Goal: Find specific page/section: Find specific page/section

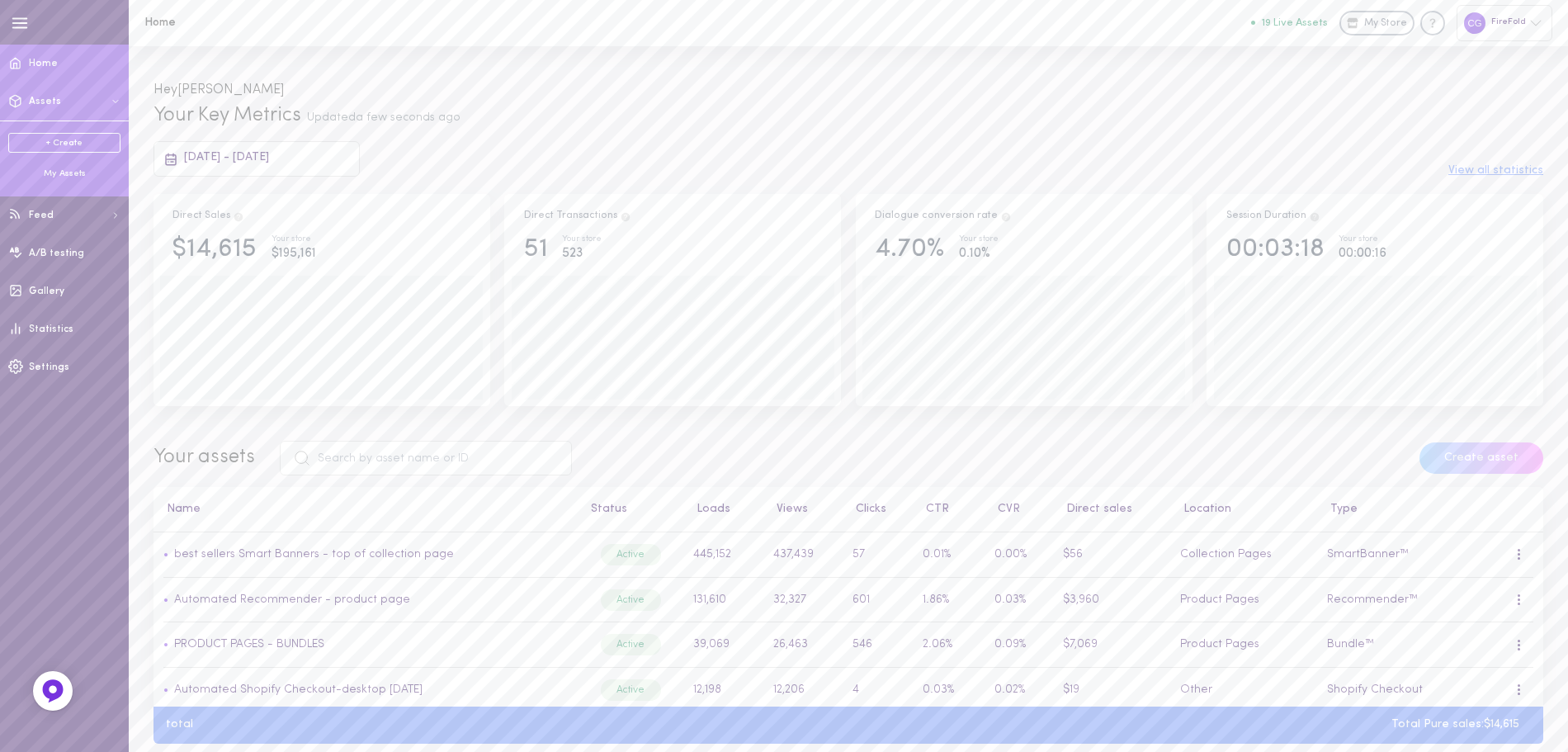
click at [57, 107] on span "Assets" at bounding box center [44, 101] width 32 height 10
click at [44, 107] on button "Assets" at bounding box center [64, 101] width 129 height 38
click at [62, 172] on div "My Assets" at bounding box center [64, 173] width 112 height 12
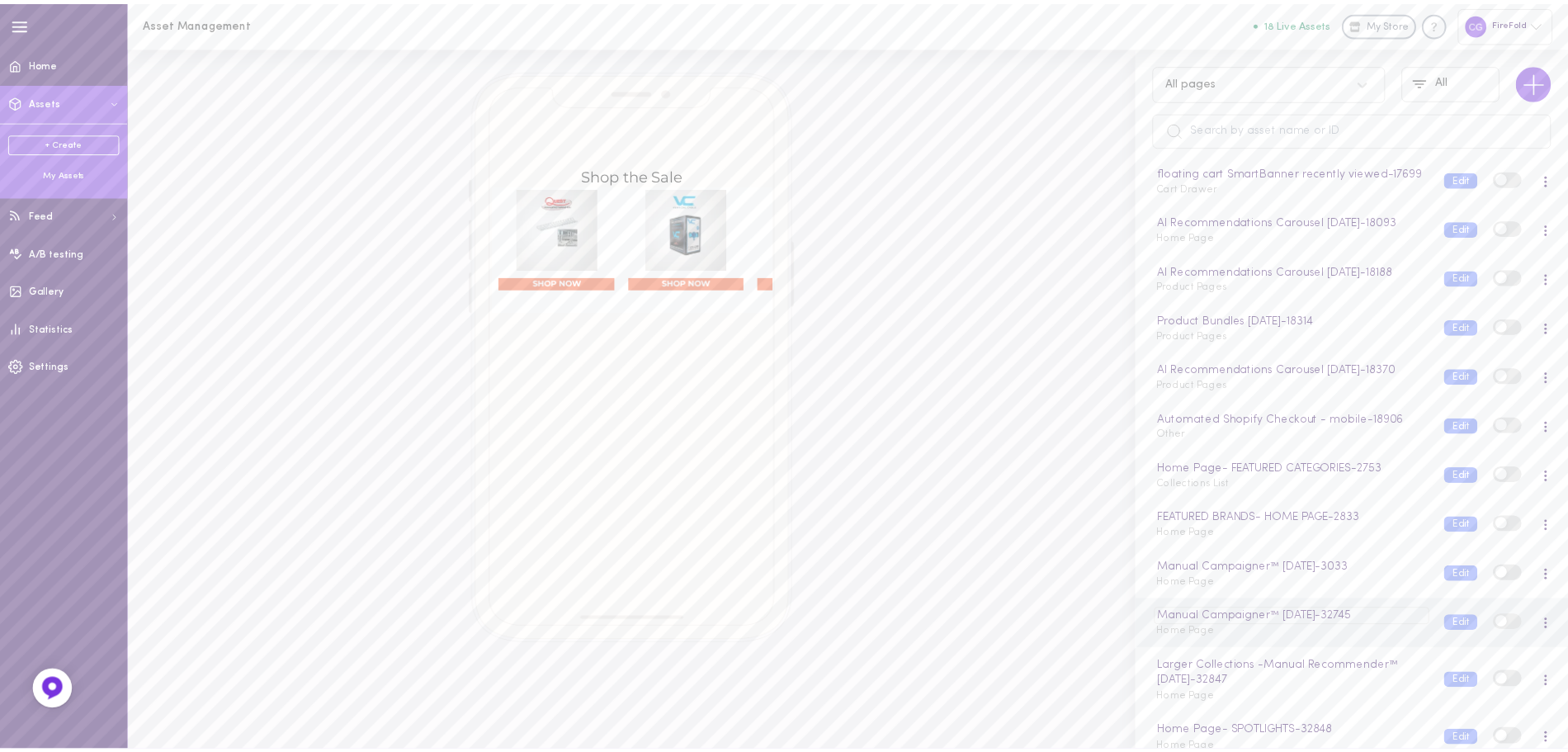
scroll to position [1650, 0]
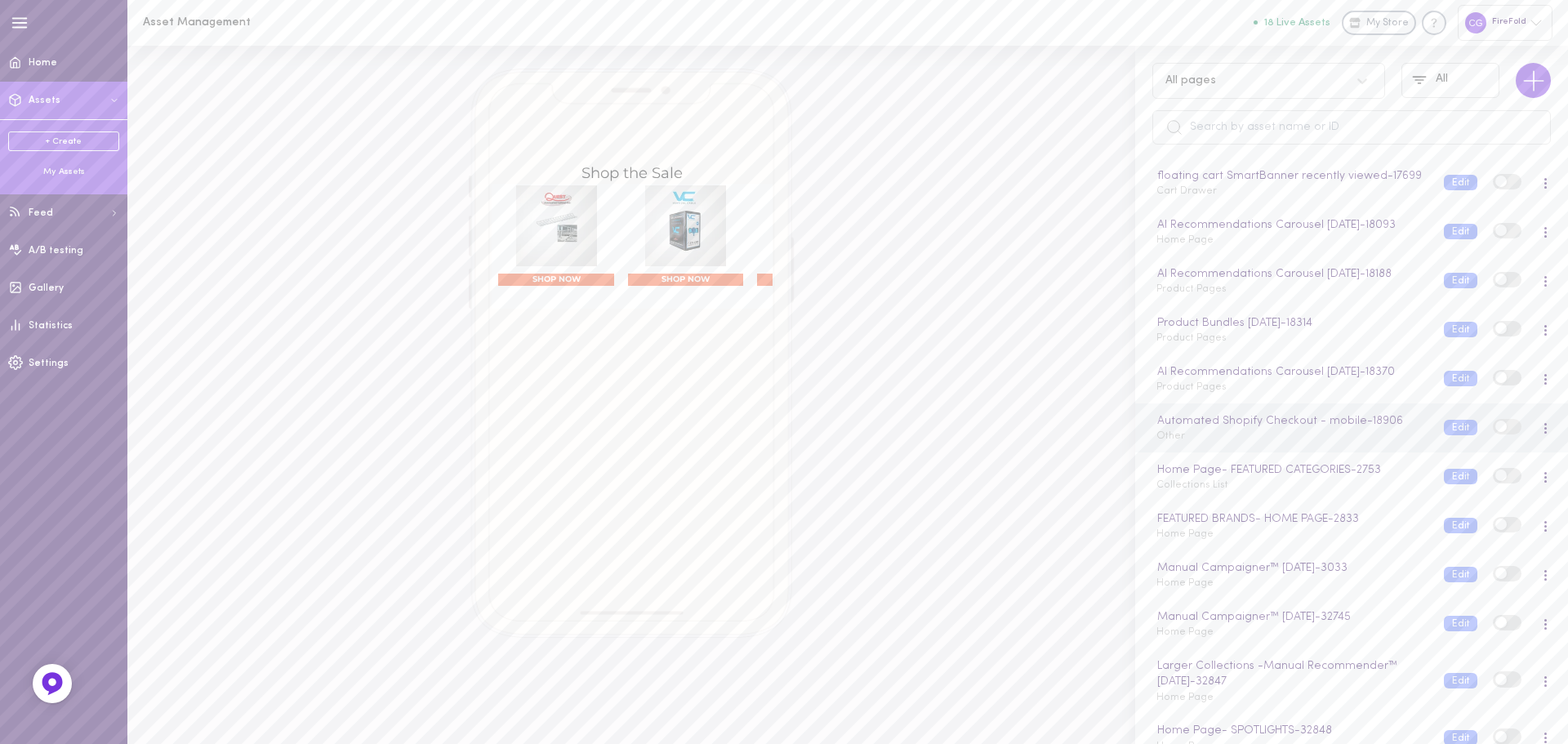
click at [1495, 432] on span at bounding box center [1501, 426] width 12 height 12
click at [0, 0] on input "checkbox" at bounding box center [0, 0] width 0 height 0
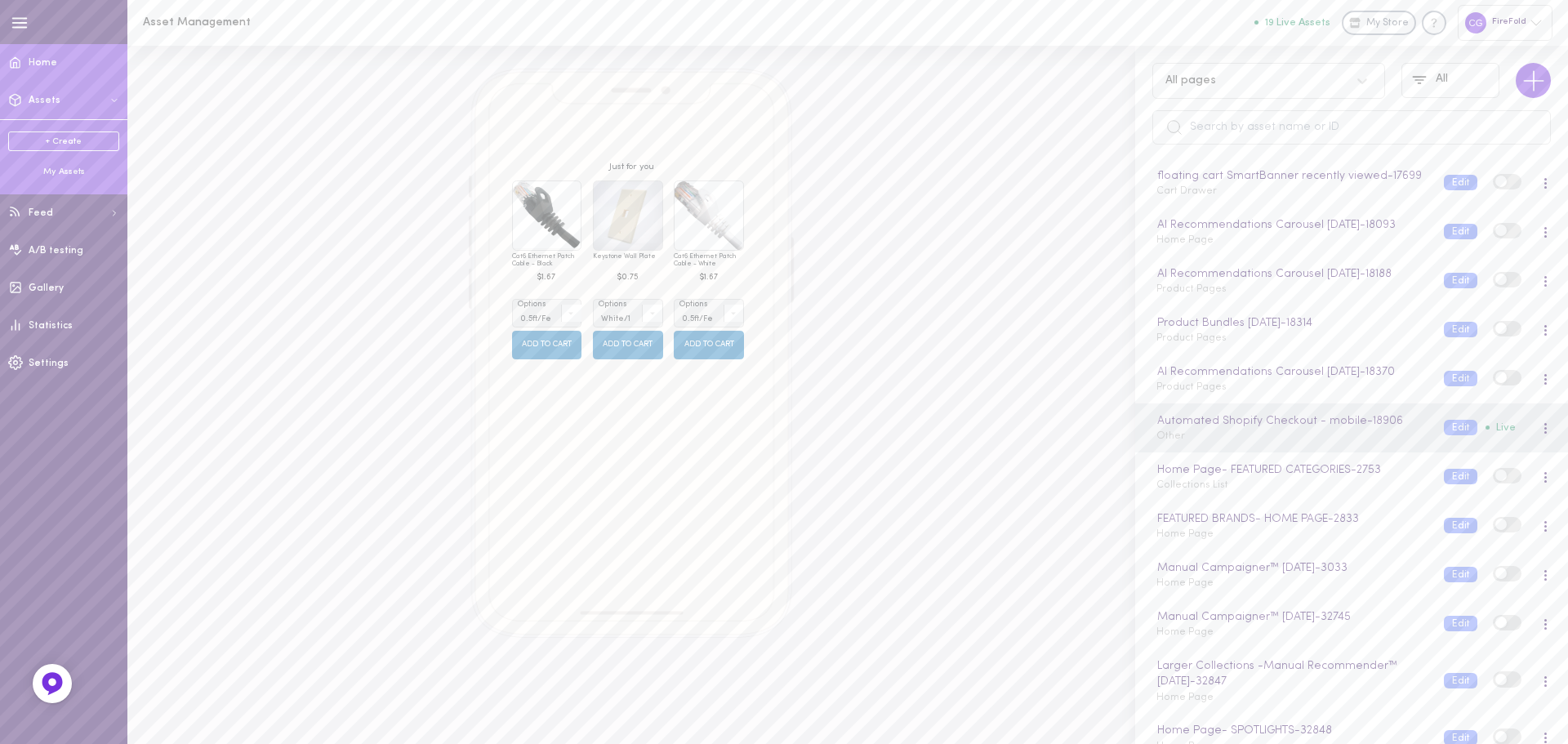
click at [38, 60] on span "Home" at bounding box center [42, 63] width 28 height 10
